Goal: Communication & Community: Answer question/provide support

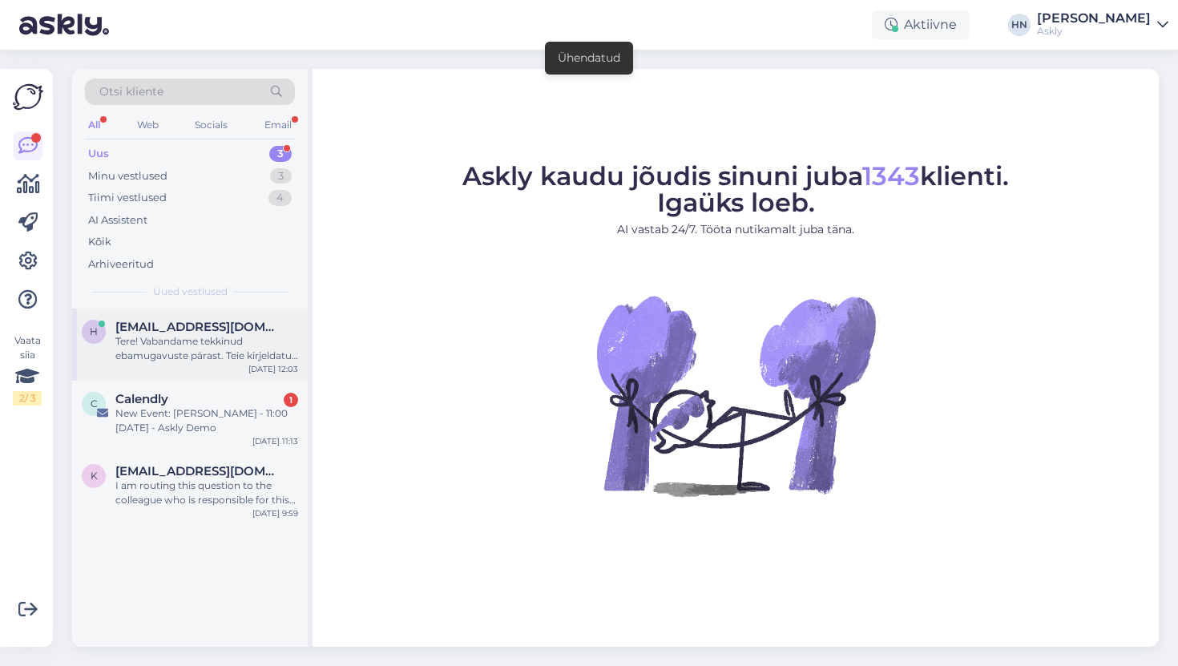
click at [164, 317] on div "h [EMAIL_ADDRESS][DOMAIN_NAME] Tere! Vabandame tekkinud ebamugavuste pärast. Te…" at bounding box center [190, 345] width 236 height 72
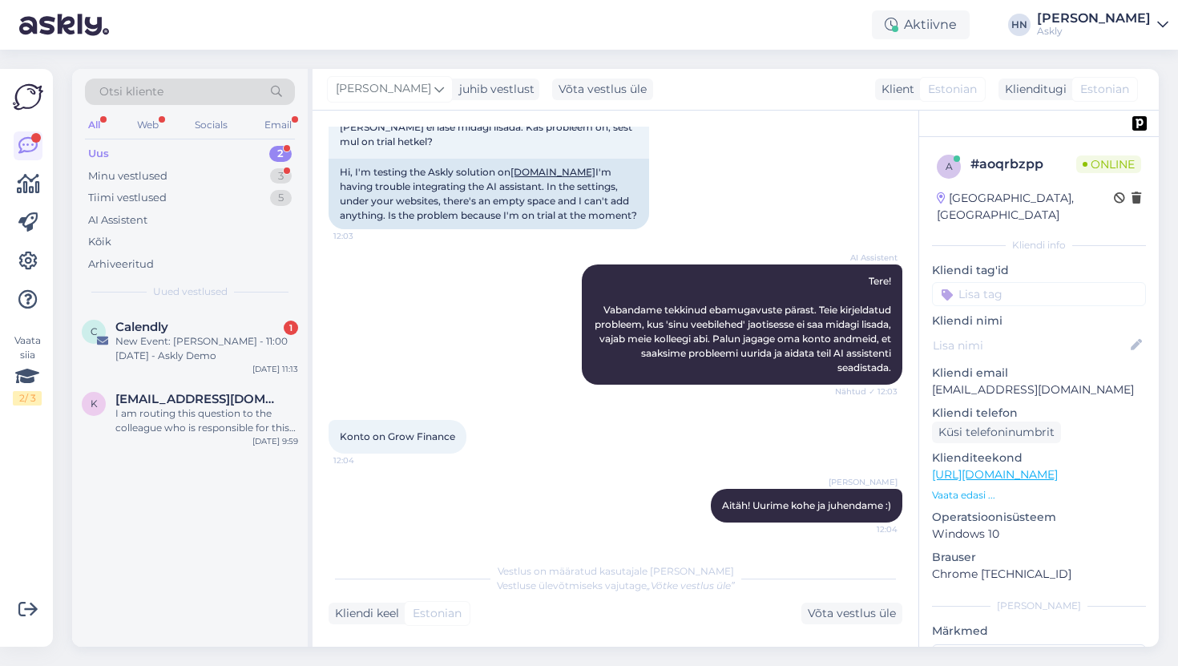
scroll to position [124, 0]
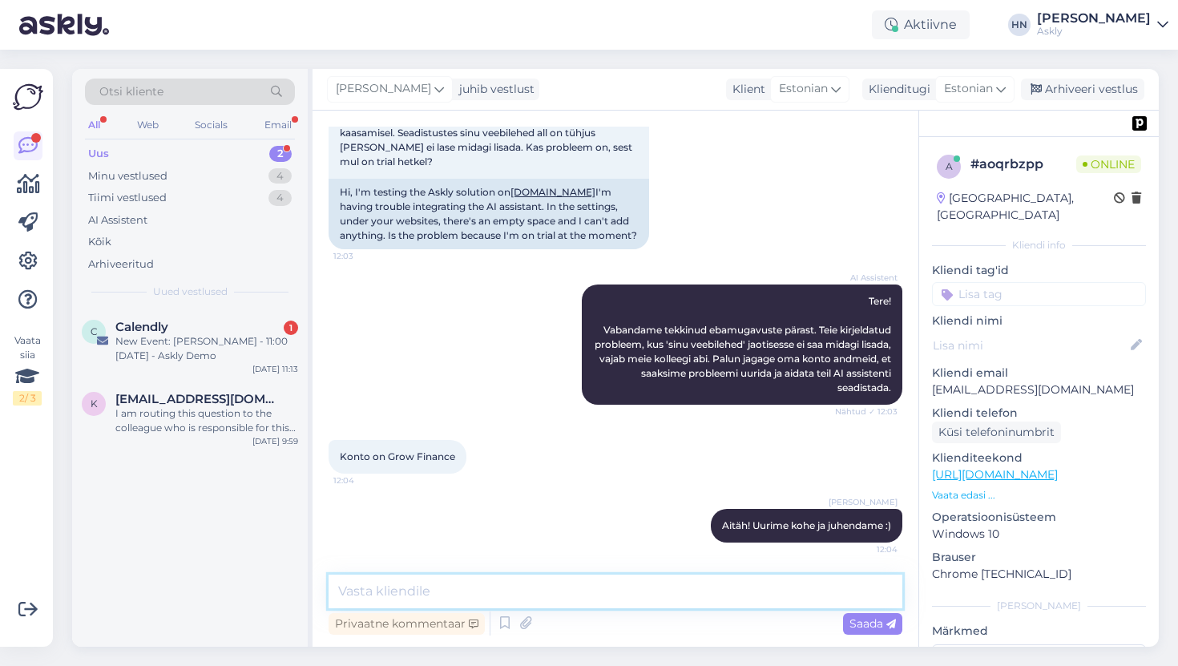
click at [417, 595] on textarea at bounding box center [616, 592] width 574 height 34
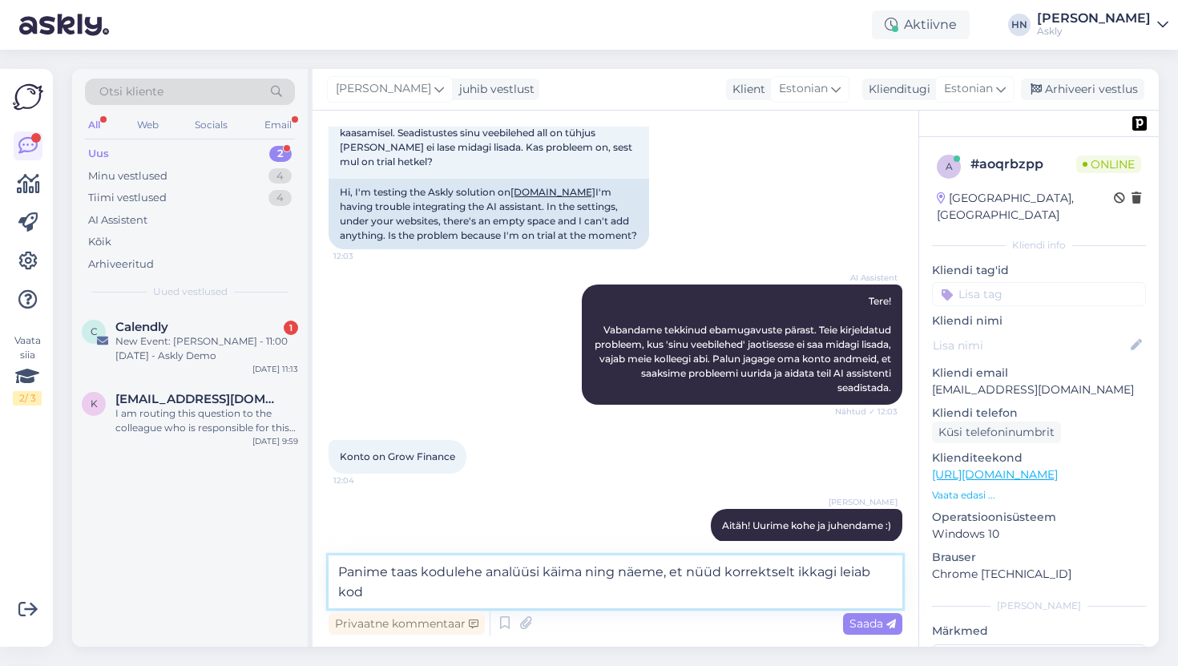
scroll to position [143, 0]
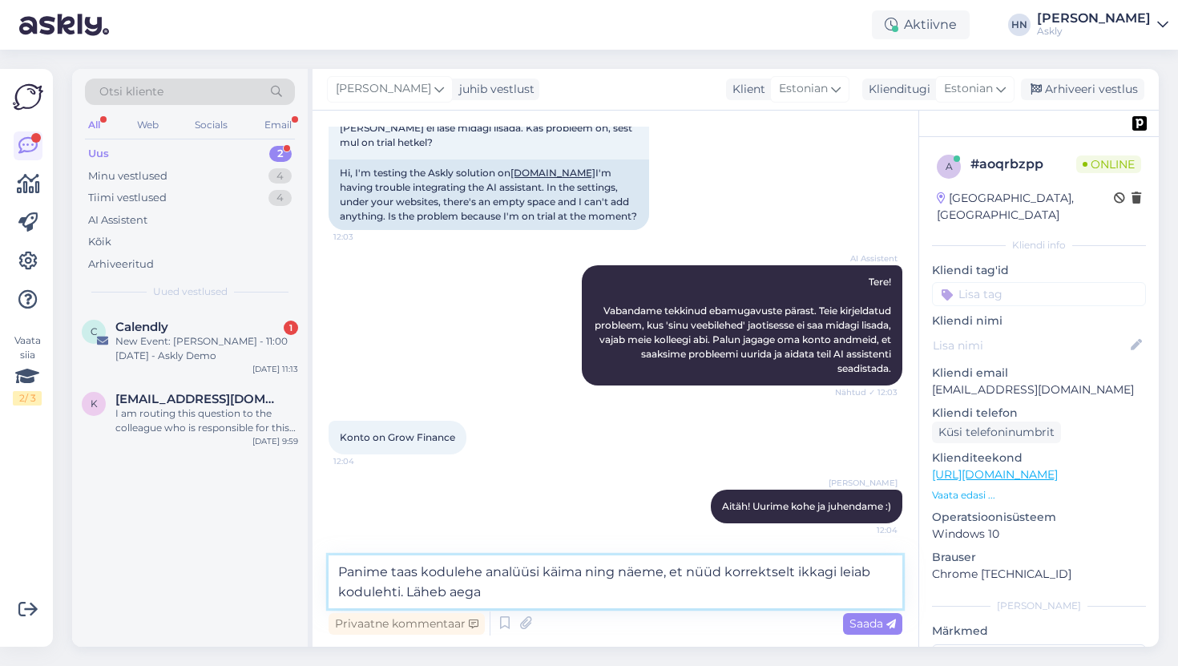
click at [409, 593] on textarea "Panime taas kodulehe analüüsi käima ning näeme, et nüüd korrektselt ikkagi leia…" at bounding box center [616, 581] width 574 height 53
type textarea "Panime taas kodulehe analüüsi käima ning näeme, et nüüd korrektselt ikkagi leia…"
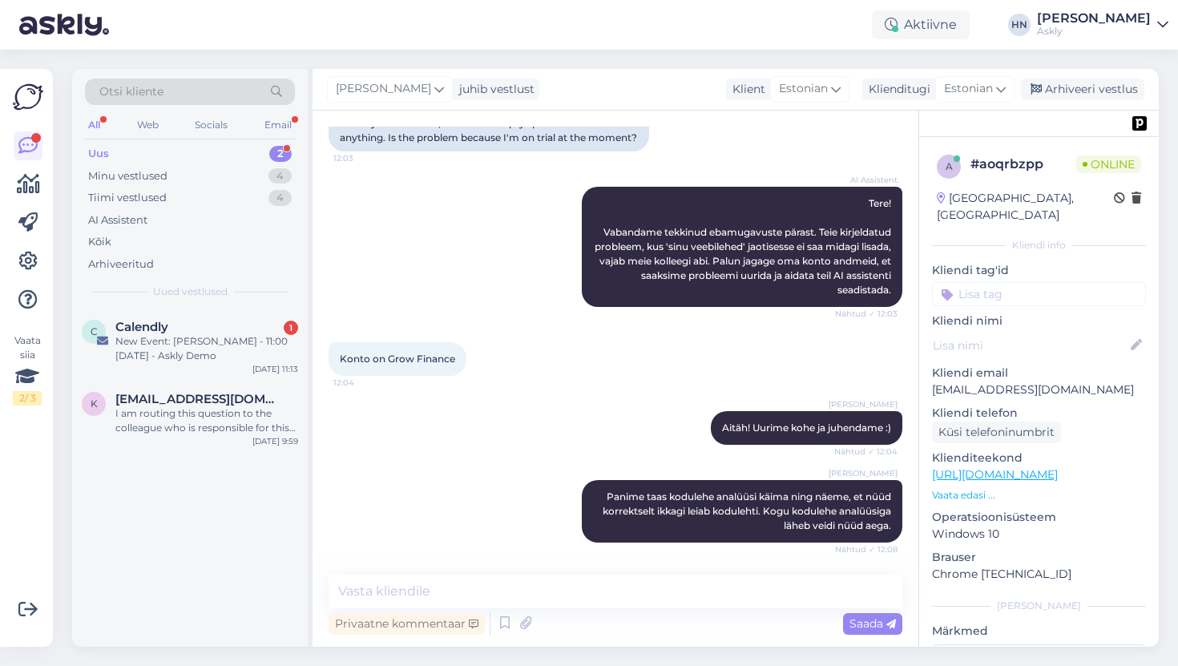
scroll to position [320, 0]
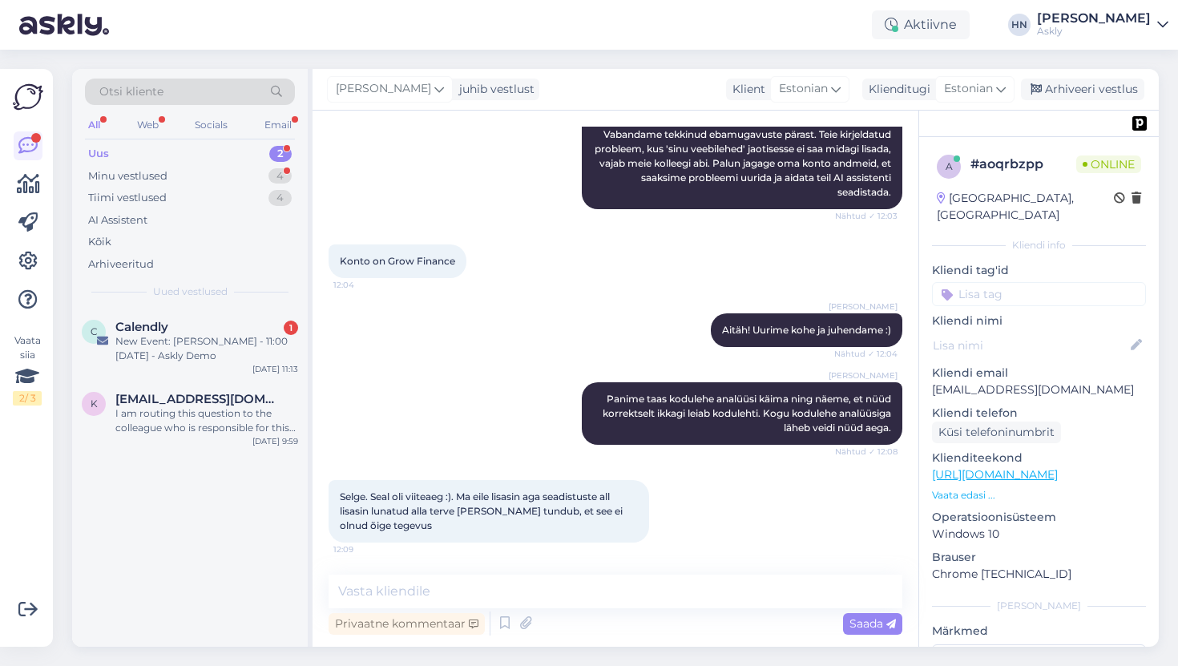
click at [410, 515] on span "Selge. Seal oli viiteaeg :). Ma eile lisasin aga seadistuste all lisasin lunatu…" at bounding box center [482, 511] width 285 height 41
click at [422, 508] on span "Selge. Seal oli viiteaeg :). Ma eile lisasin aga seadistuste all lisasin lunatu…" at bounding box center [482, 511] width 285 height 41
click at [412, 520] on div "Selge. Seal oli viiteaeg :). Ma eile lisasin aga seadistuste all lisasin lunatu…" at bounding box center [489, 511] width 321 height 63
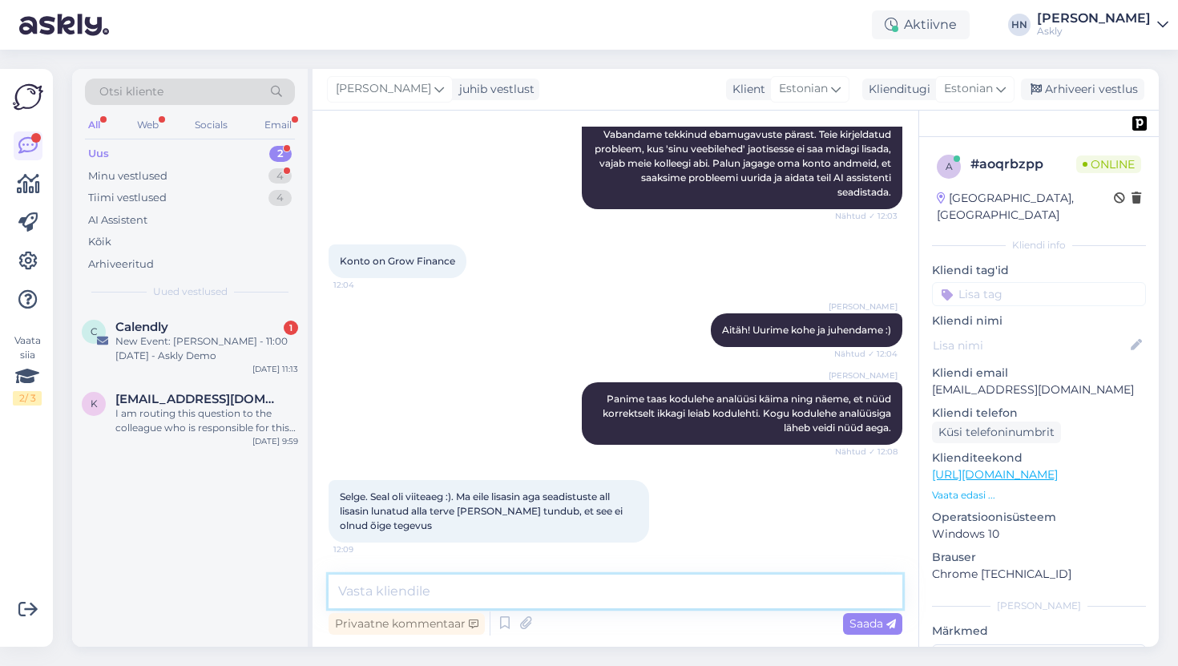
click at [389, 580] on textarea at bounding box center [616, 592] width 574 height 34
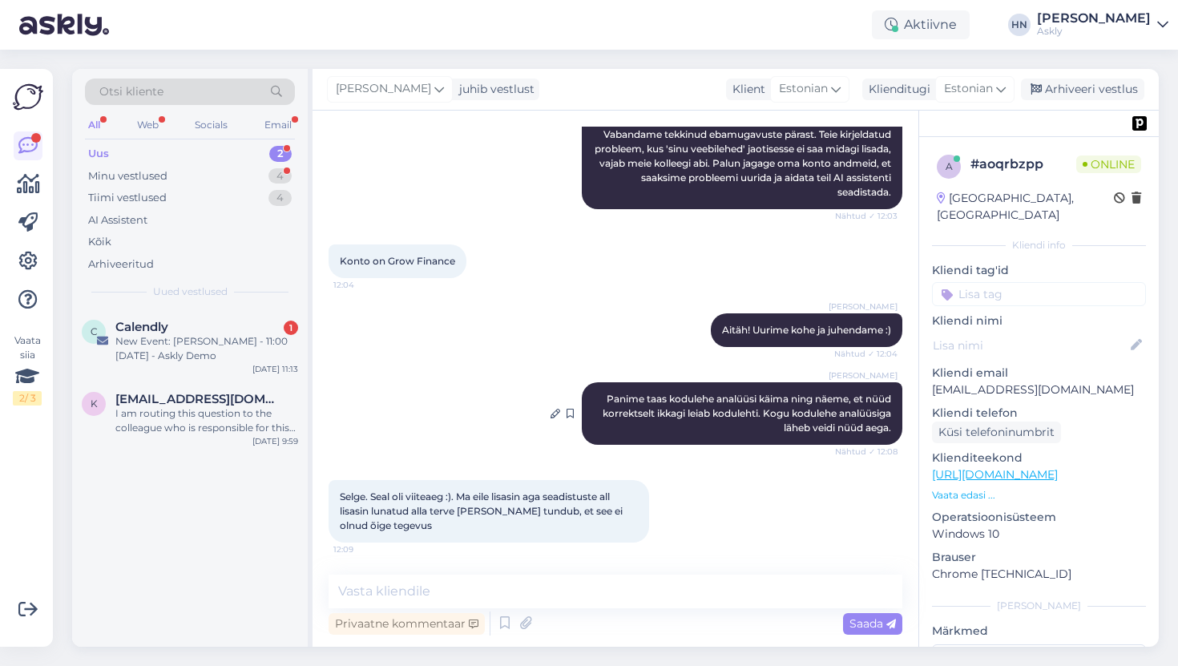
click at [731, 397] on span "Panime taas kodulehe analüüsi käima ning näeme, et nüüd korrektselt ikkagi leia…" at bounding box center [748, 413] width 291 height 41
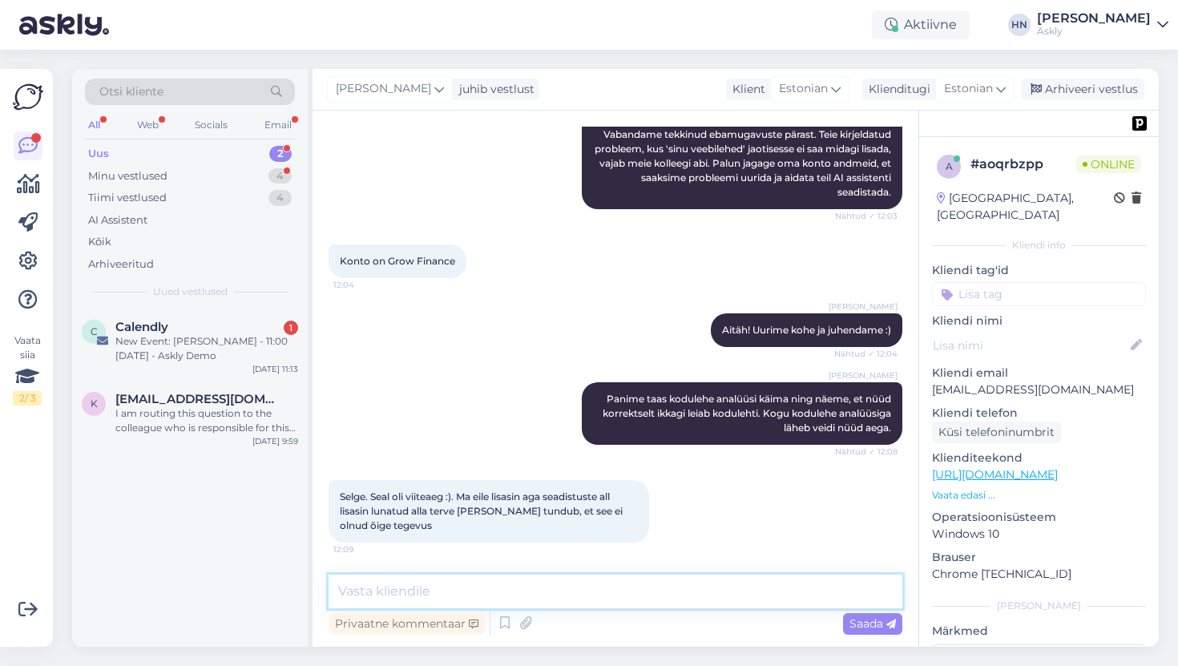
click at [688, 592] on textarea at bounding box center [616, 592] width 574 height 34
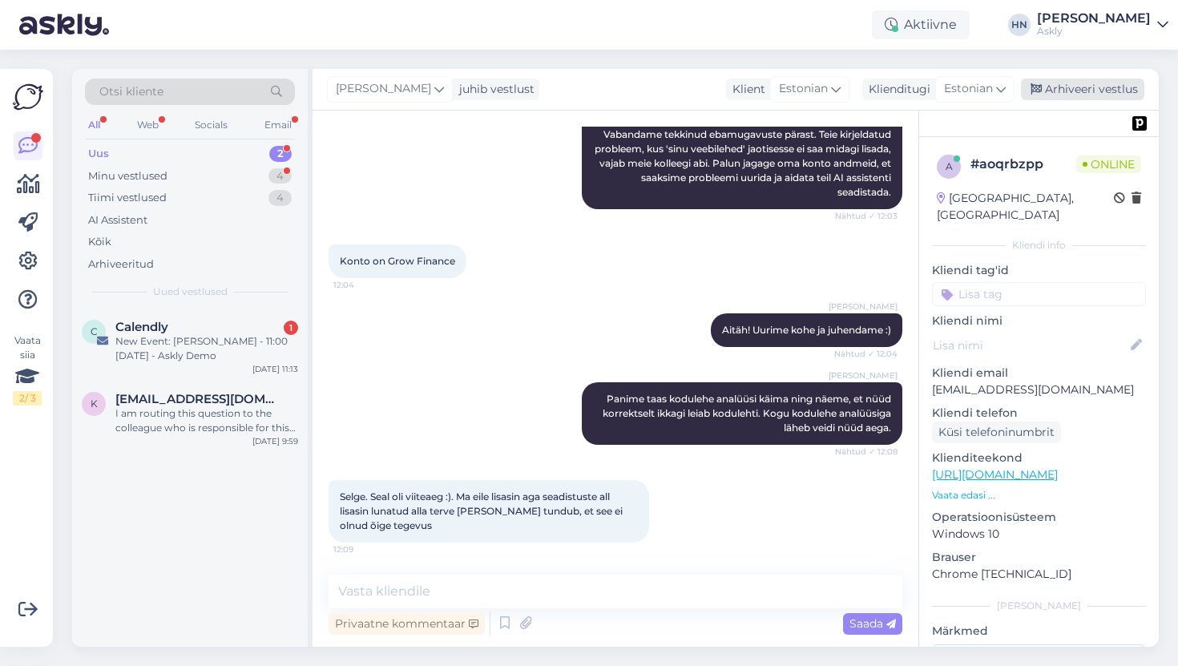
click at [1062, 91] on div "Arhiveeri vestlus" at bounding box center [1082, 90] width 123 height 22
